Goal: Task Accomplishment & Management: Manage account settings

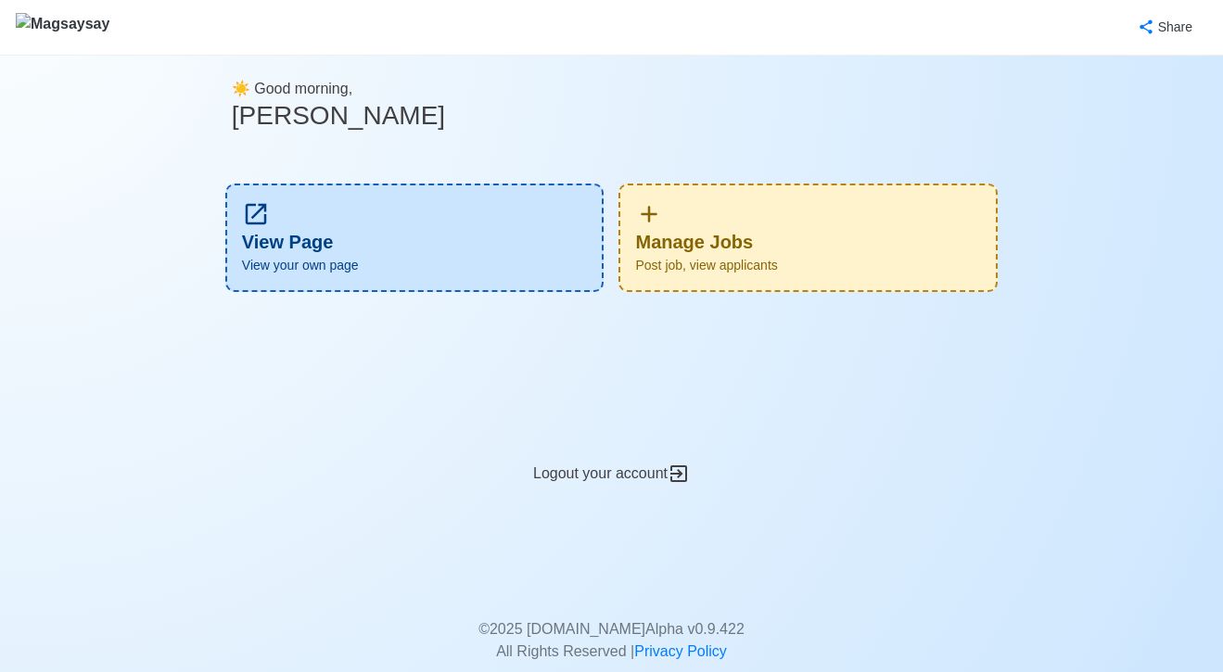
click at [816, 244] on div "Manage Jobs Post job, view applicants" at bounding box center [807, 238] width 379 height 108
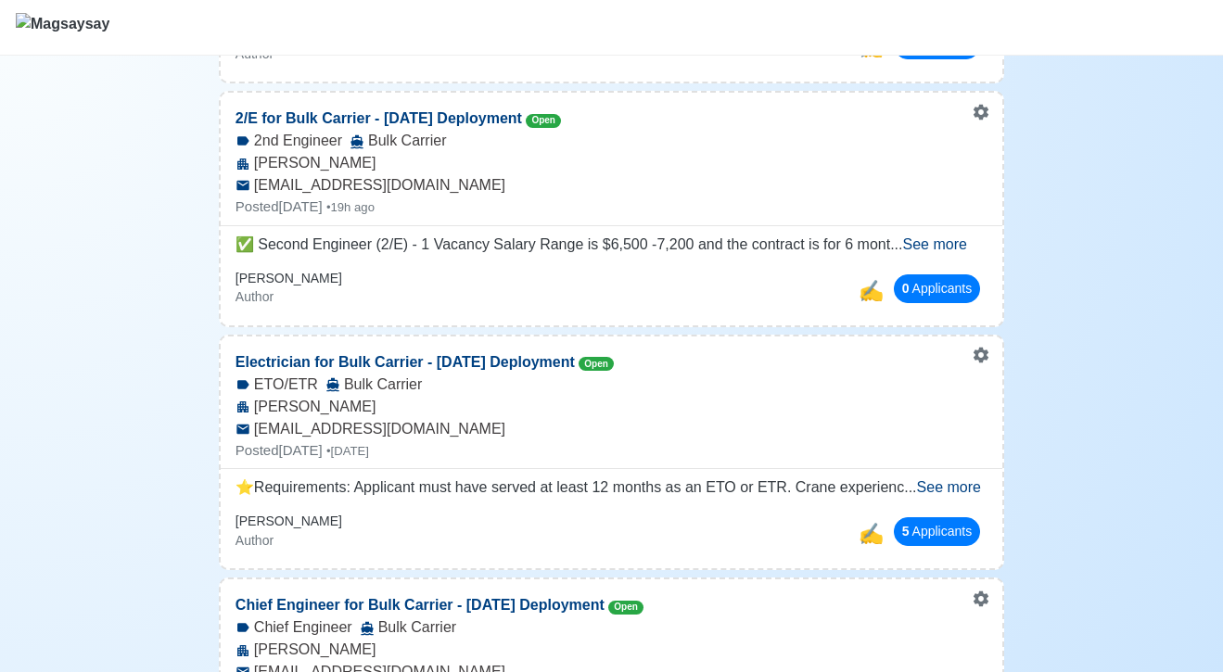
scroll to position [471, 0]
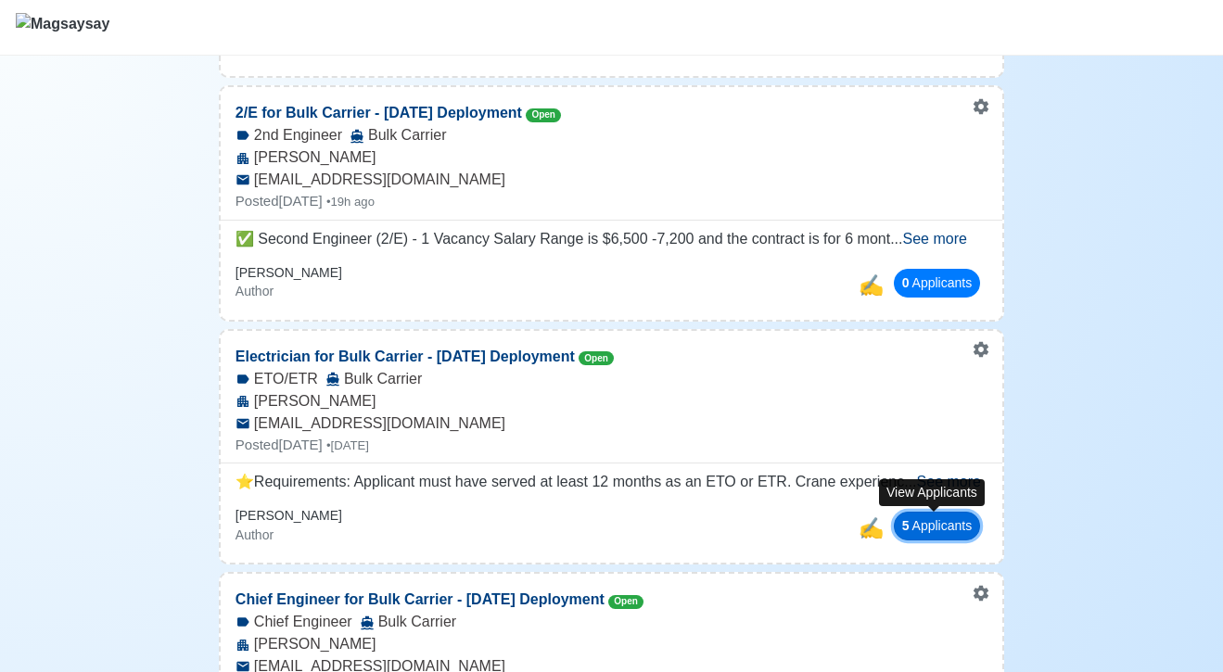
click at [941, 523] on button "5 Applicant s" at bounding box center [937, 526] width 87 height 29
